Goal: Task Accomplishment & Management: Complete application form

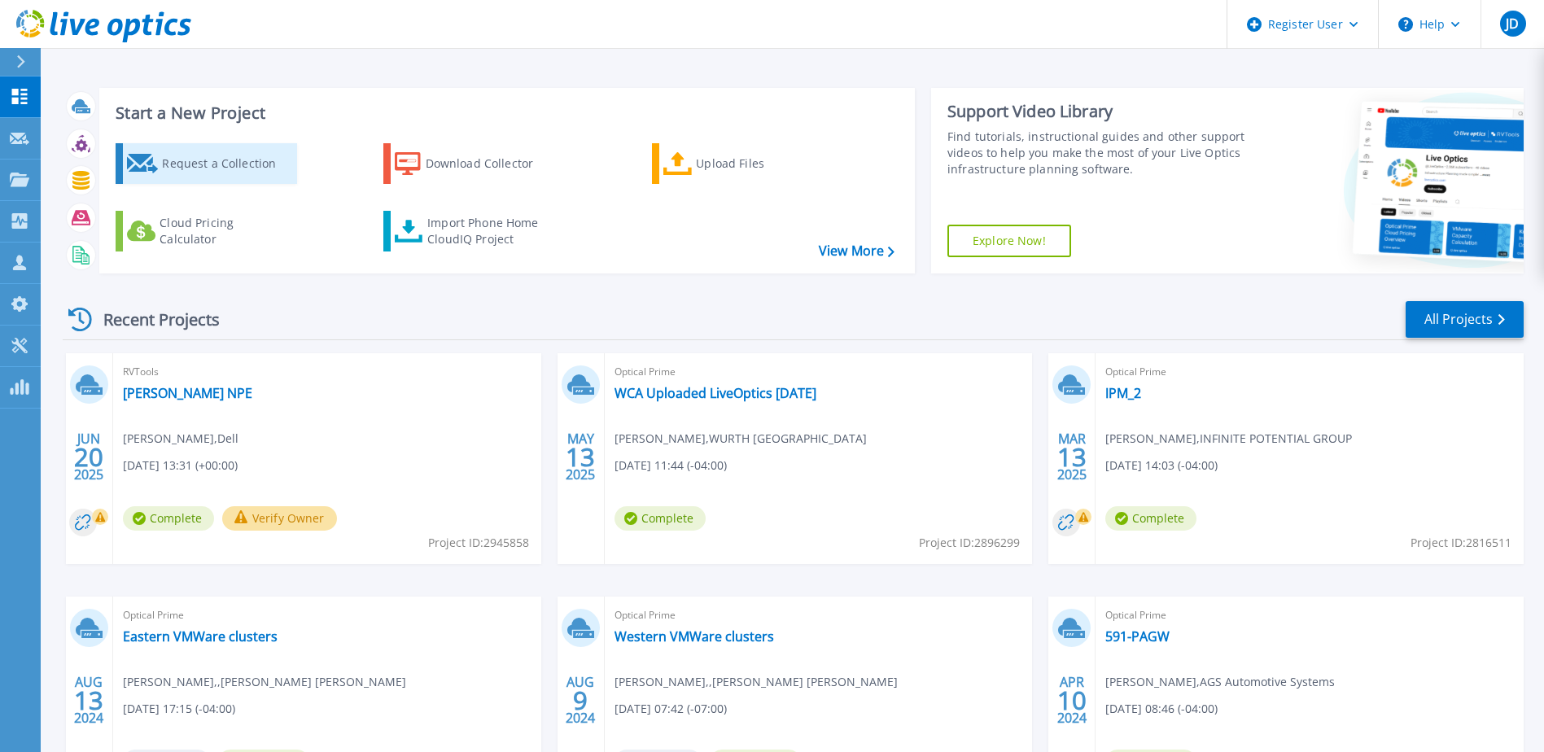
click at [243, 164] on div "Request a Collection" at bounding box center [227, 163] width 130 height 33
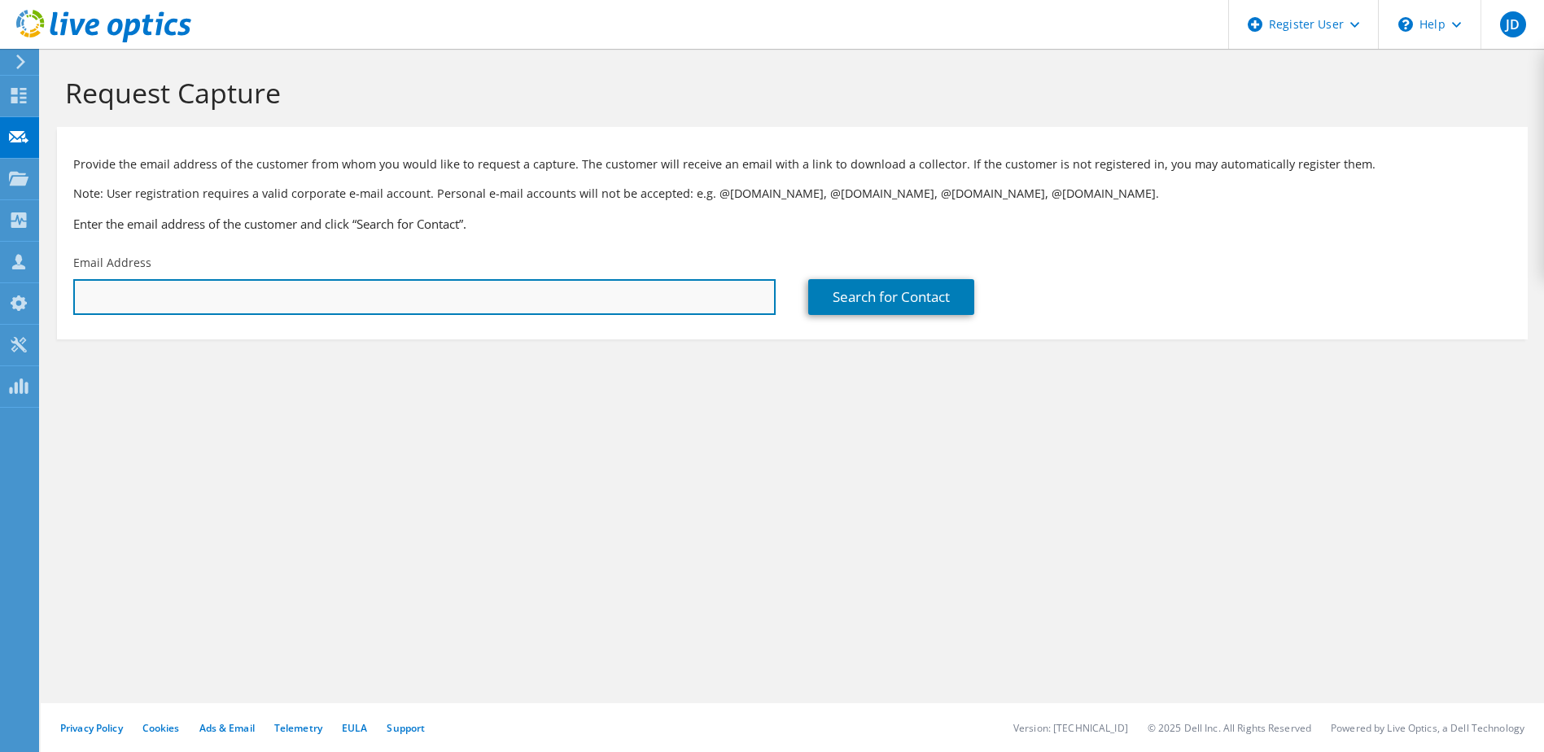
click at [468, 300] on input "text" at bounding box center [424, 297] width 702 height 36
drag, startPoint x: 124, startPoint y: 299, endPoint x: -3, endPoint y: 288, distance: 127.5
click at [0, 288] on html "JD Dell User [PERSON_NAME] [PERSON_NAME][EMAIL_ADDRESS][PERSON_NAME][DOMAIN_NAM…" at bounding box center [772, 376] width 1544 height 752
paste input "[PERSON_NAME] <[EMAIL_ADDRESS][PERSON_NAME][DOMAIN_NAME]>"
drag, startPoint x: 164, startPoint y: 291, endPoint x: -3, endPoint y: 291, distance: 166.8
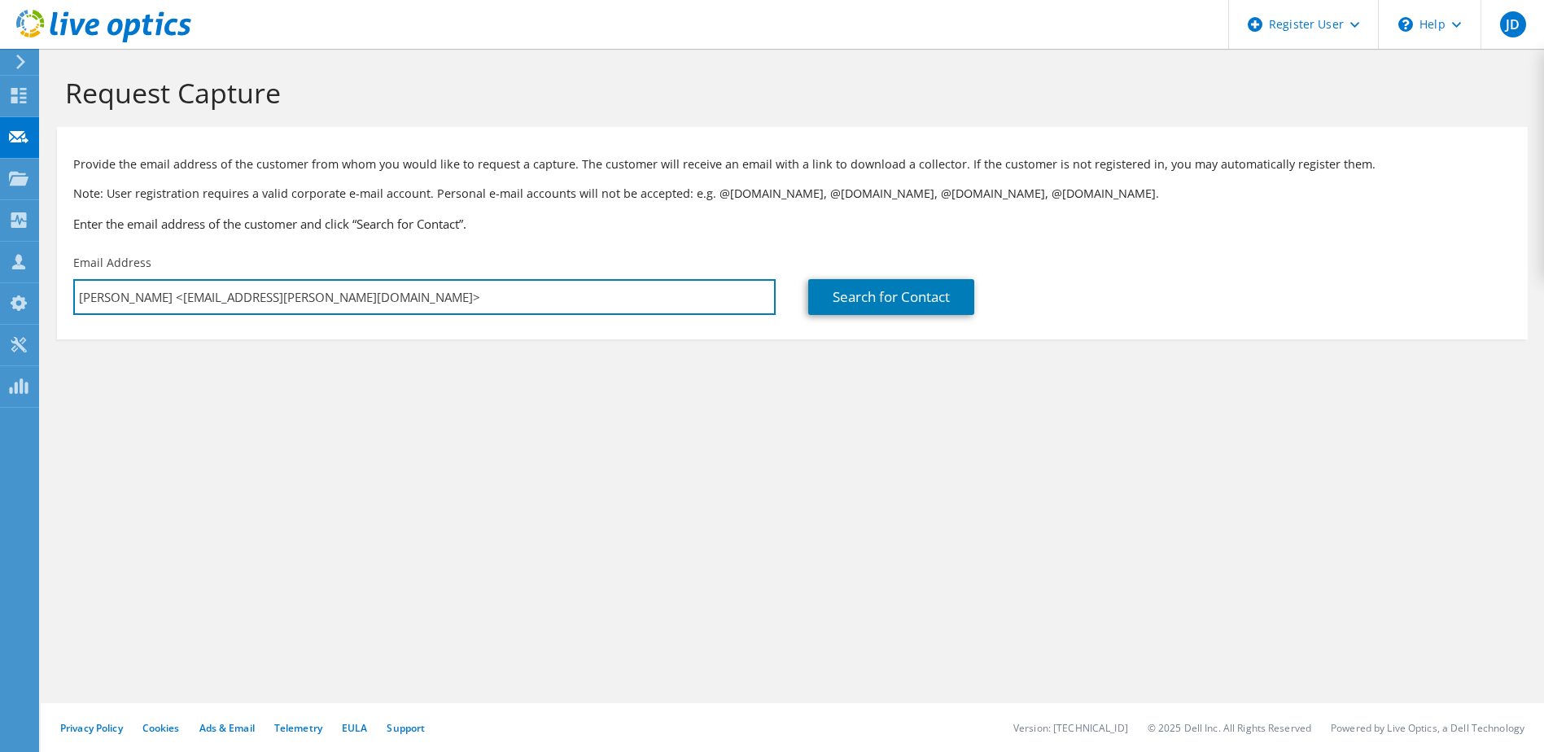
click at [0, 291] on html "JD Dell User [PERSON_NAME] [PERSON_NAME][EMAIL_ADDRESS][PERSON_NAME][DOMAIN_NAM…" at bounding box center [772, 376] width 1544 height 752
click at [355, 301] on input "[EMAIL_ADDRESS][PERSON_NAME][DOMAIN_NAME]>" at bounding box center [424, 297] width 702 height 36
type input "[EMAIL_ADDRESS][PERSON_NAME][DOMAIN_NAME]"
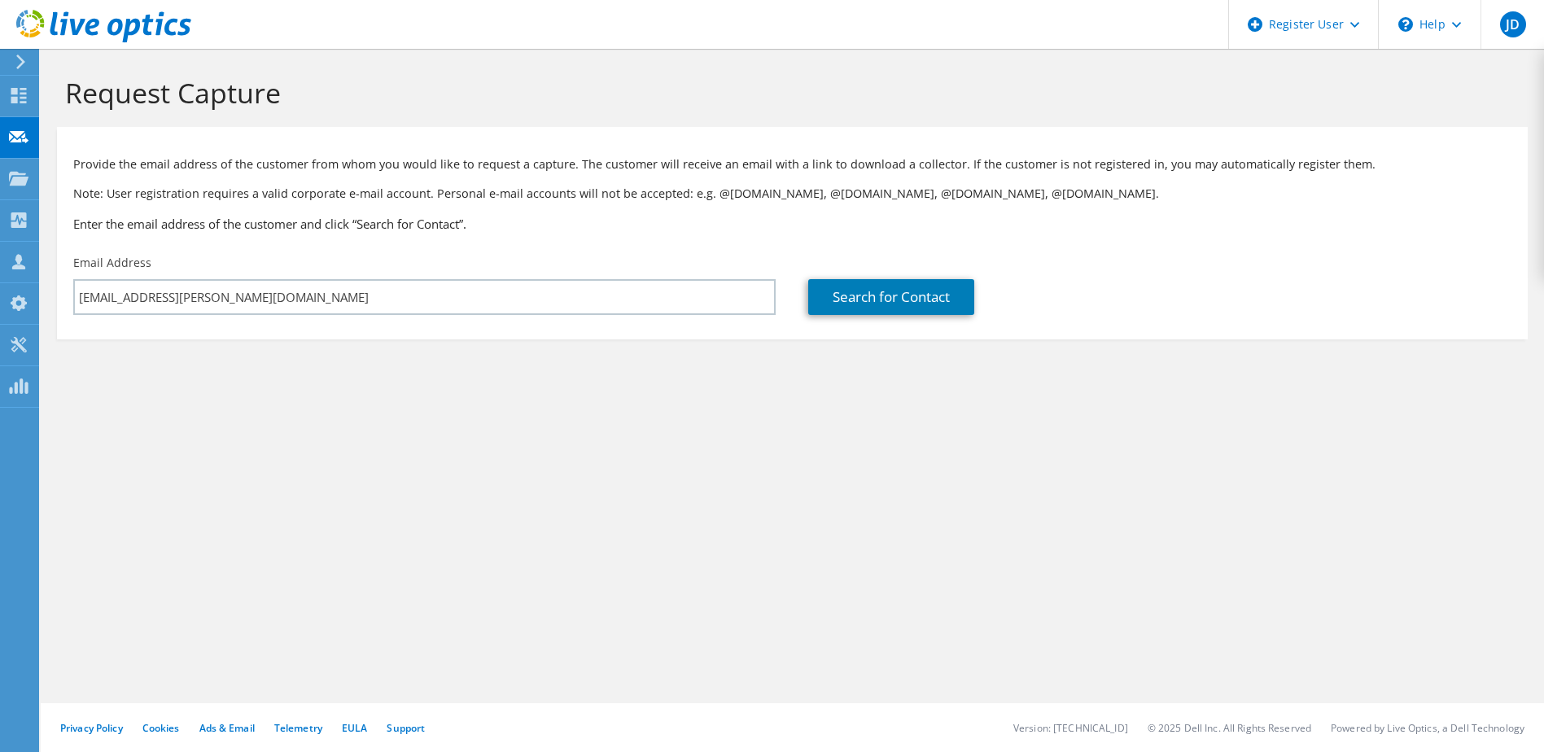
click at [560, 431] on div "Request Capture Provide the email address of the customer from whom you would l…" at bounding box center [792, 400] width 1503 height 703
click at [891, 294] on link "Search for Contact" at bounding box center [891, 297] width 166 height 36
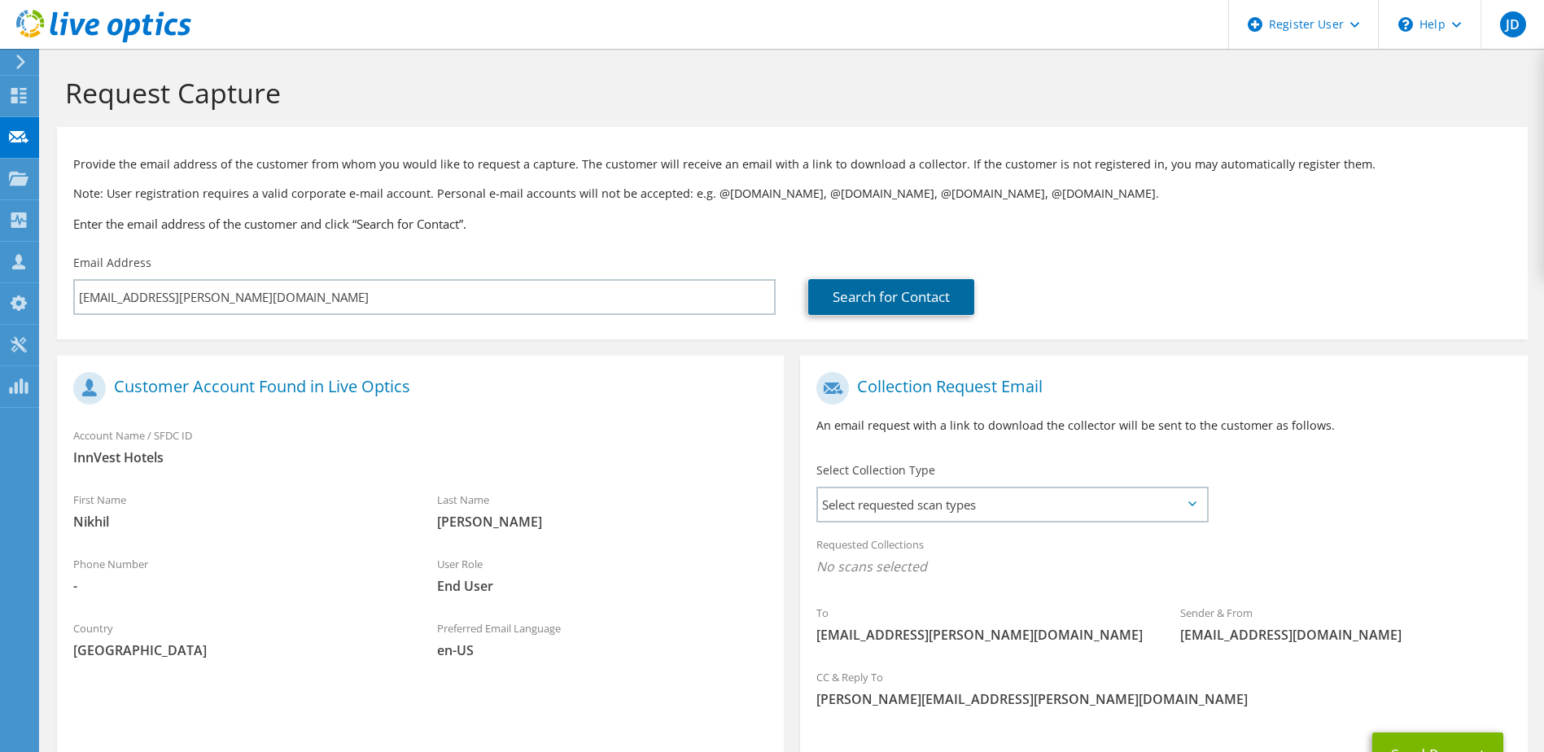
scroll to position [138, 0]
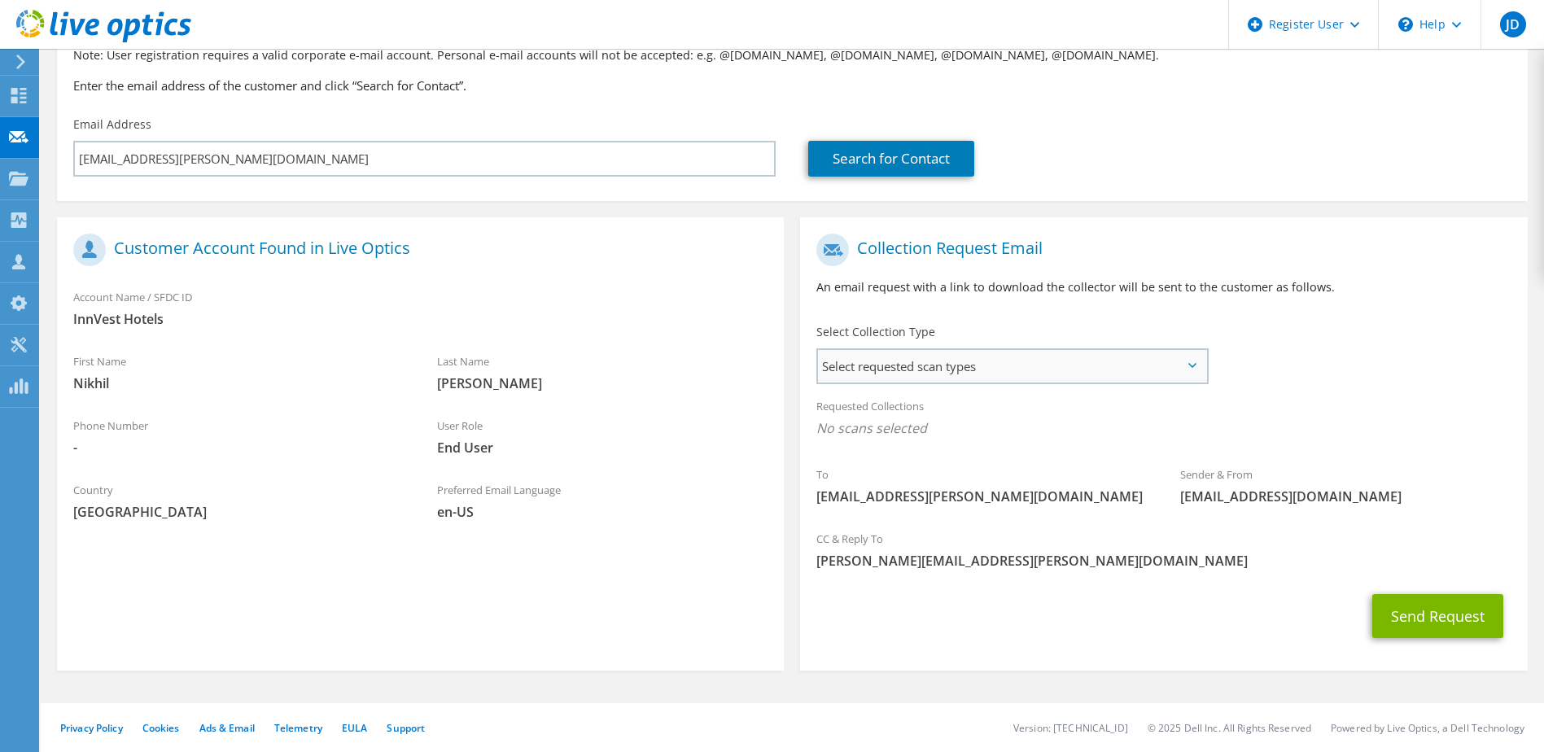
click at [1103, 363] on span "Select requested scan types" at bounding box center [1011, 366] width 387 height 33
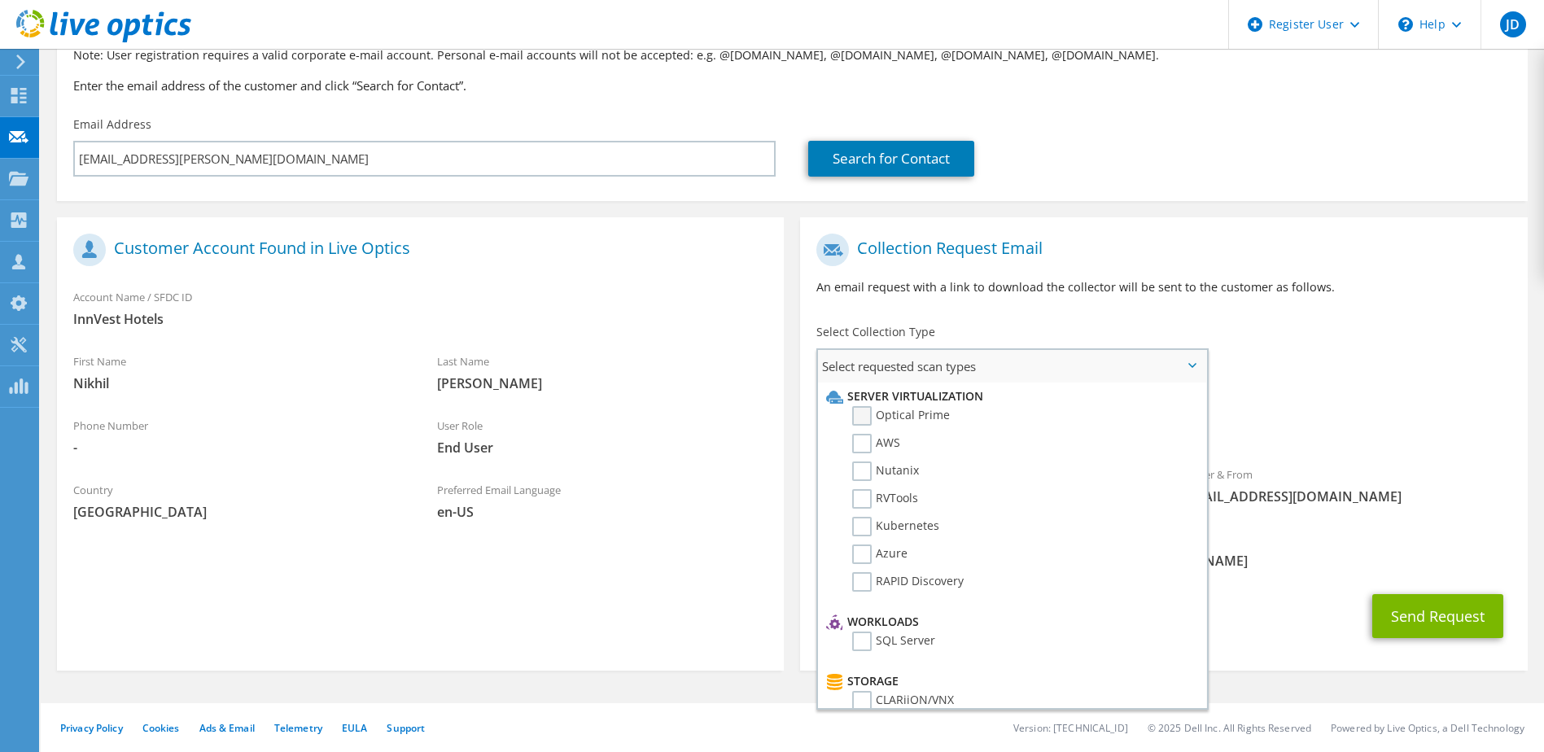
click at [868, 412] on label "Optical Prime" at bounding box center [901, 416] width 98 height 20
click at [0, 0] on input "Optical Prime" at bounding box center [0, 0] width 0 height 0
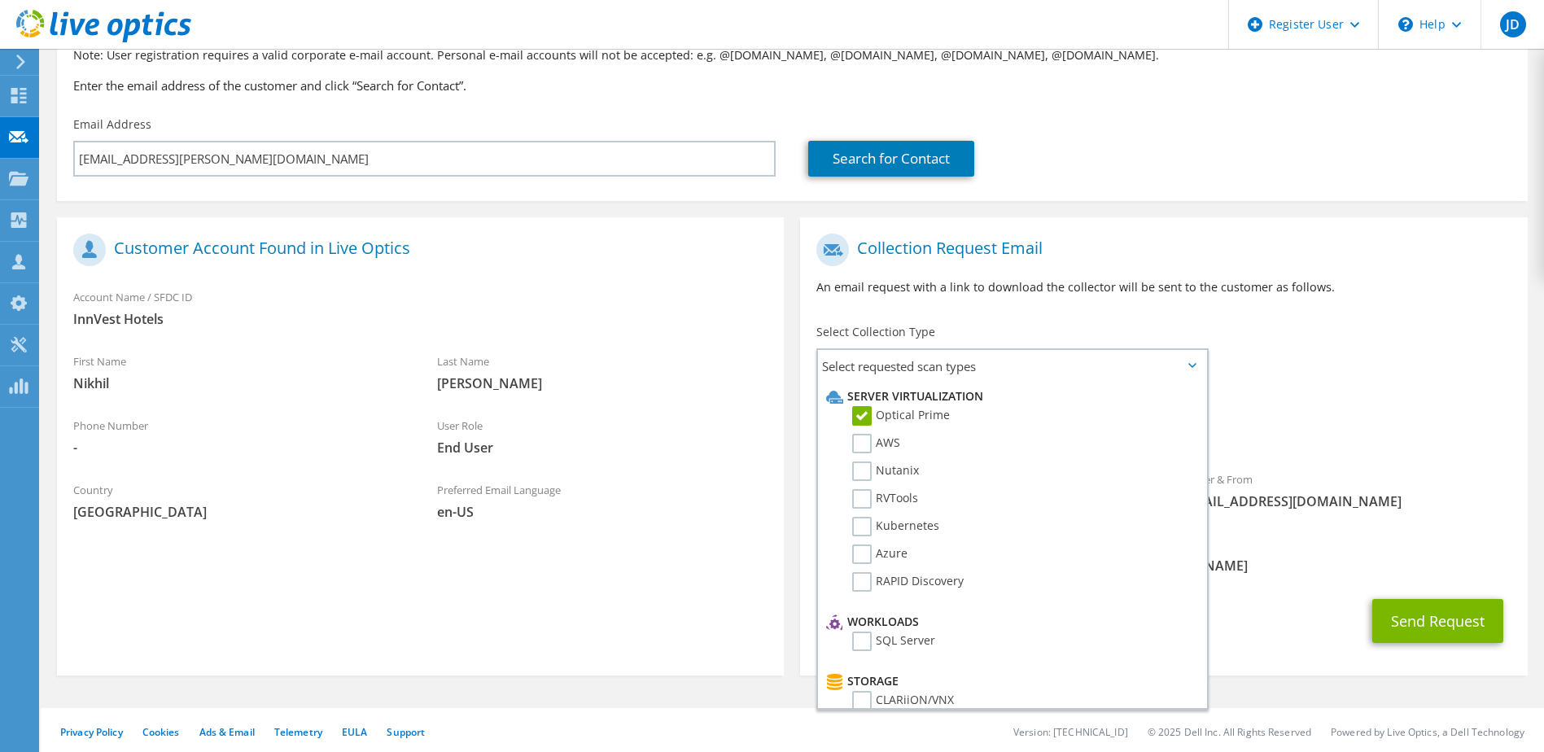
click at [1353, 377] on div "To [EMAIL_ADDRESS][PERSON_NAME][DOMAIN_NAME] Sender & From [EMAIL_ADDRESS][DOMA…" at bounding box center [1163, 375] width 727 height 301
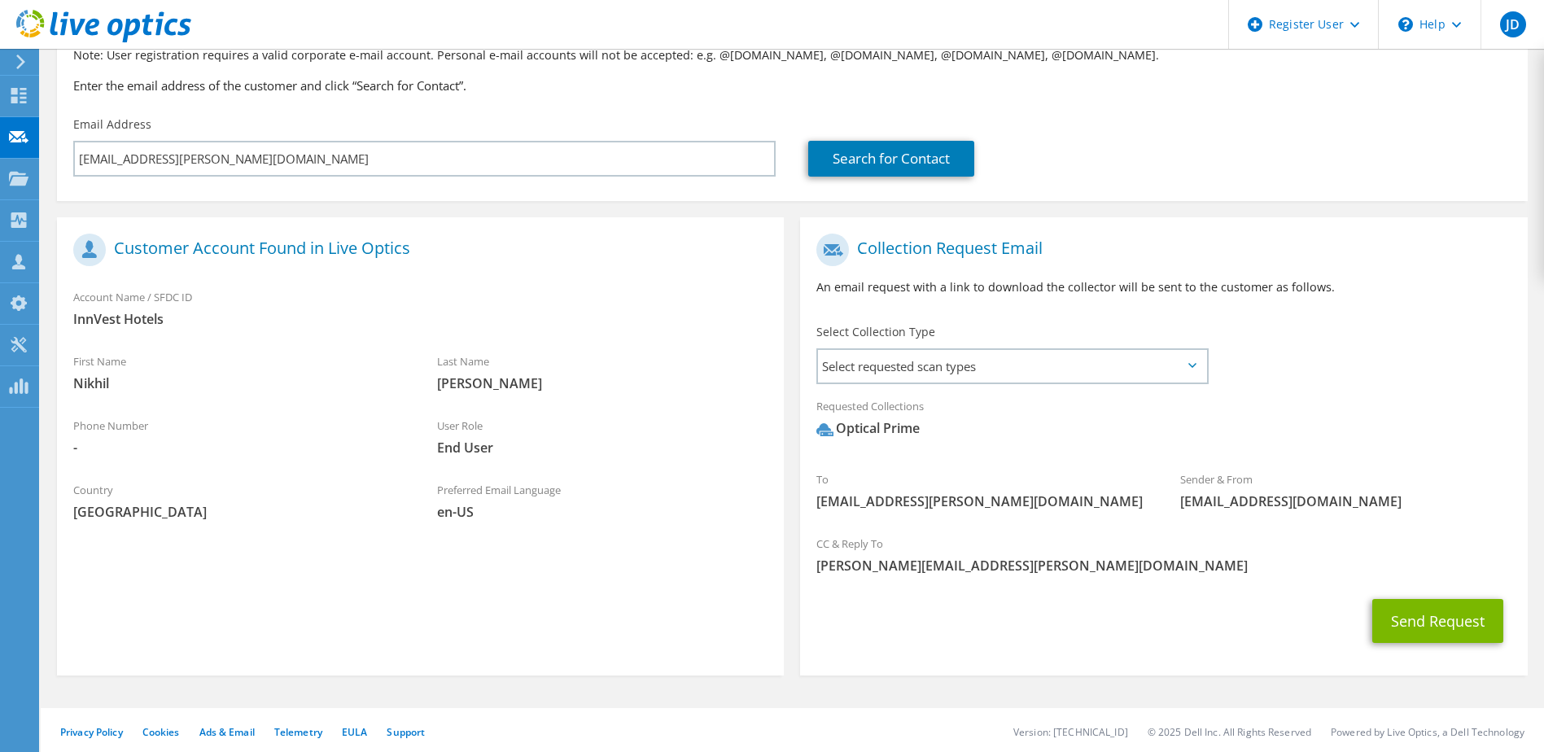
scroll to position [143, 0]
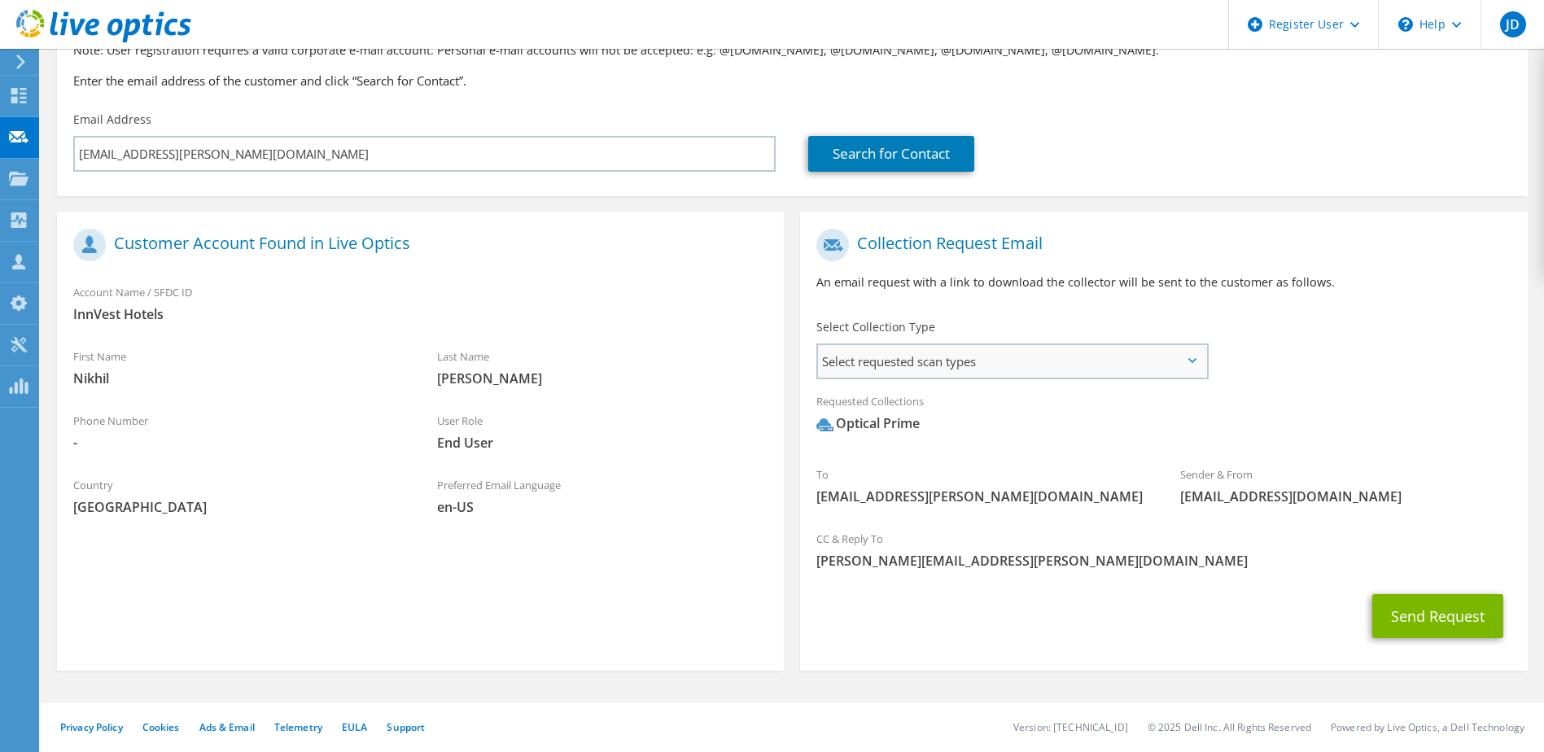
click at [1022, 369] on span "Select requested scan types" at bounding box center [1011, 361] width 387 height 33
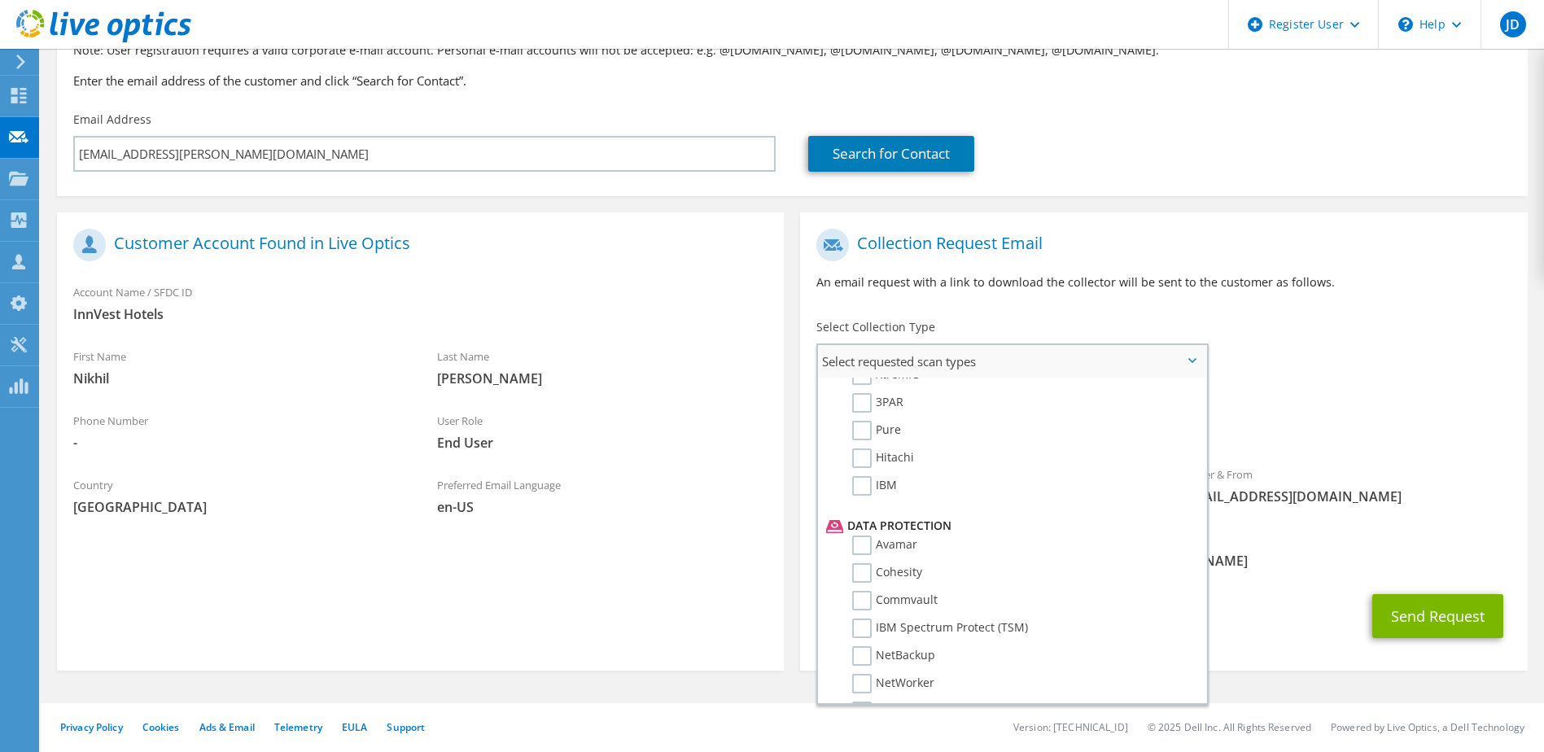
scroll to position [719, 0]
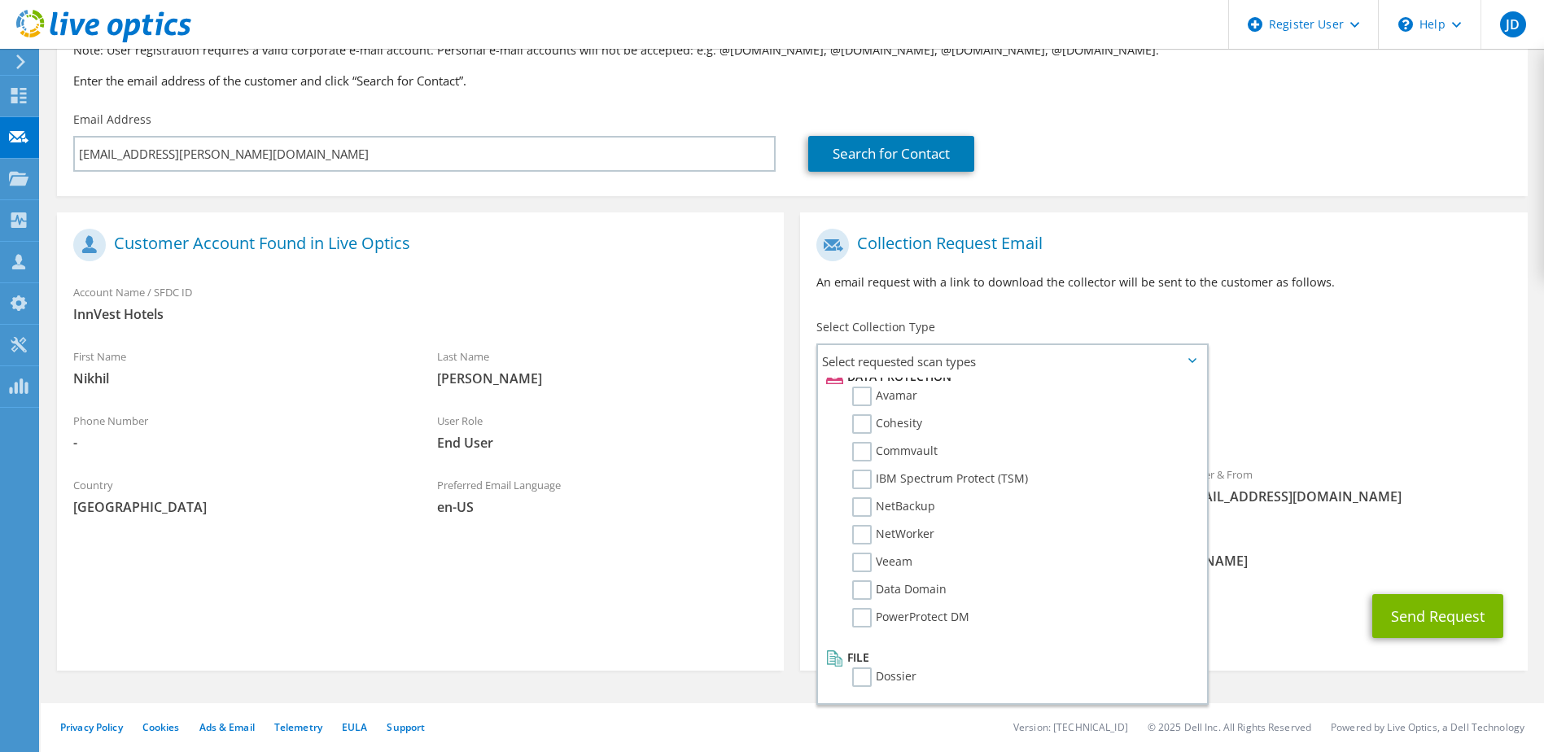
click at [1347, 294] on div "Collection Request Email An email request with a link to download the collector…" at bounding box center [1163, 266] width 727 height 90
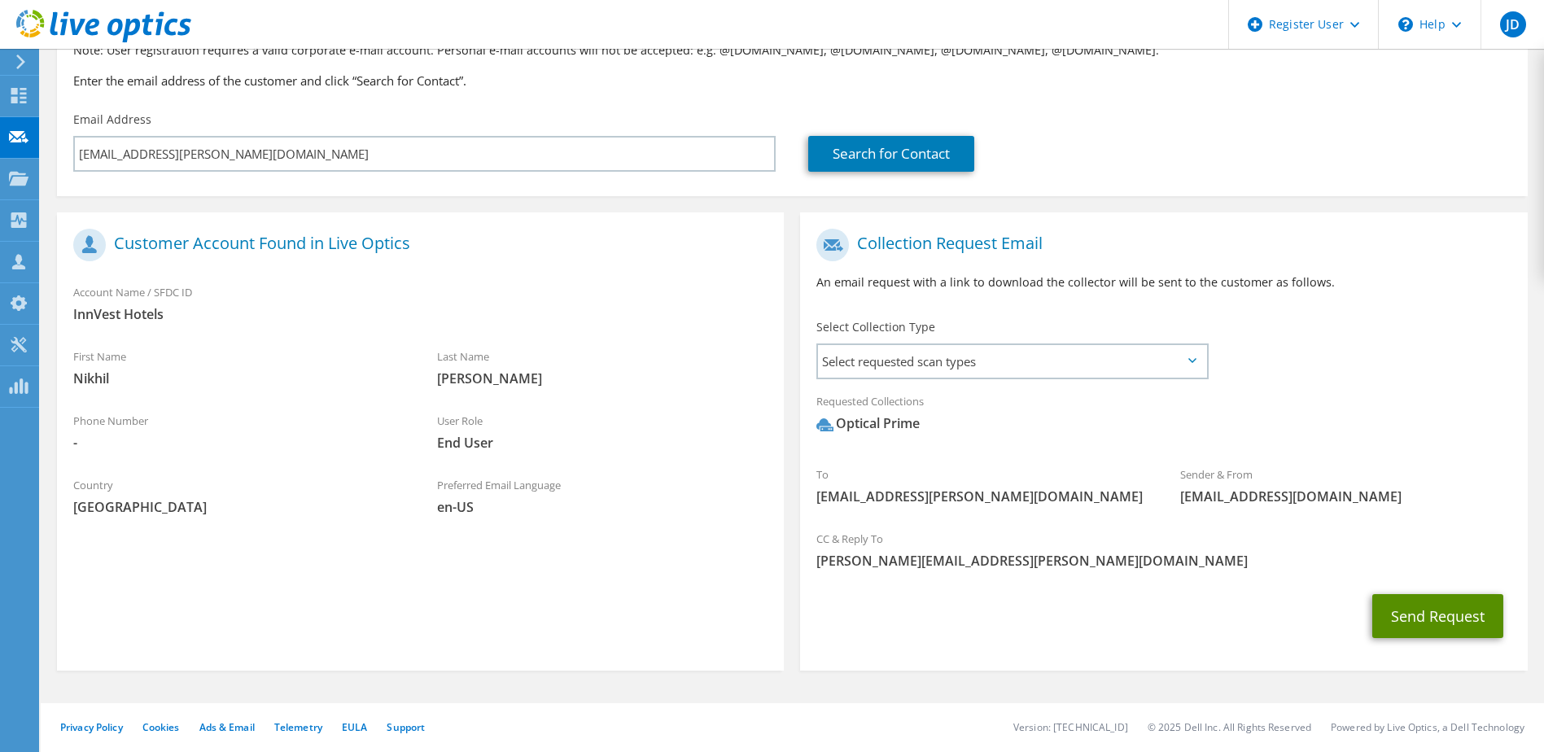
click at [1440, 618] on button "Send Request" at bounding box center [1437, 616] width 131 height 44
